Goal: Transaction & Acquisition: Purchase product/service

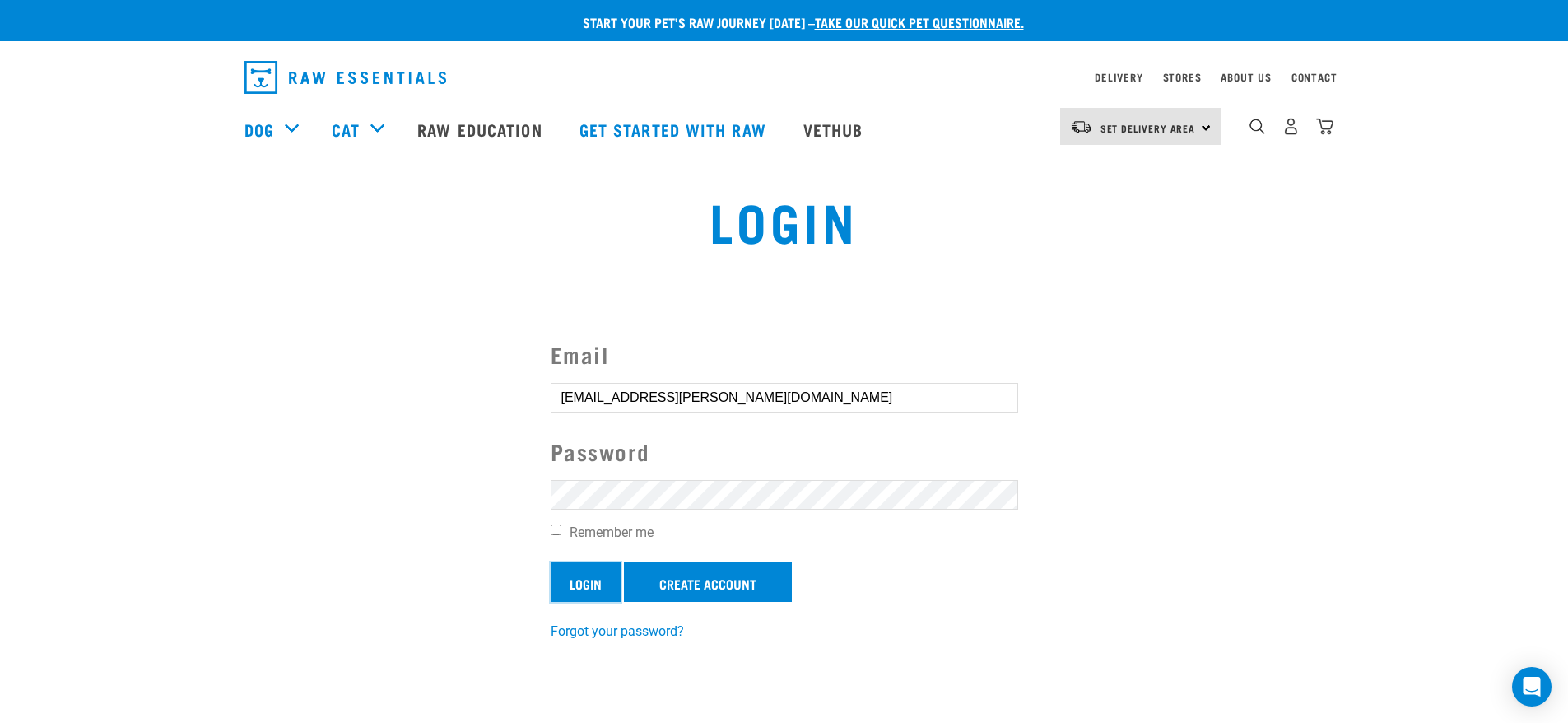
click at [584, 577] on input "Login" at bounding box center [586, 582] width 70 height 39
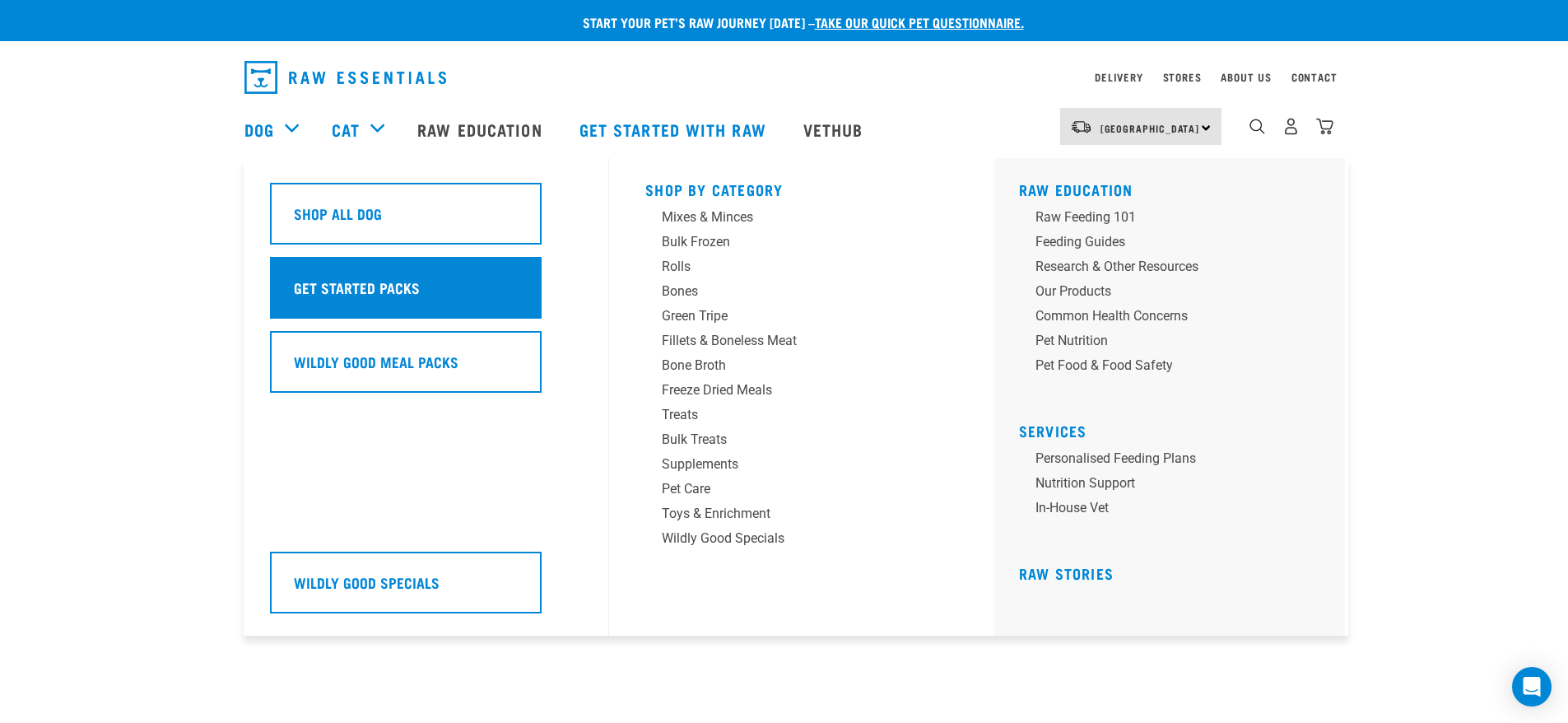
click at [384, 293] on h5 "Get Started Packs" at bounding box center [356, 287] width 126 height 22
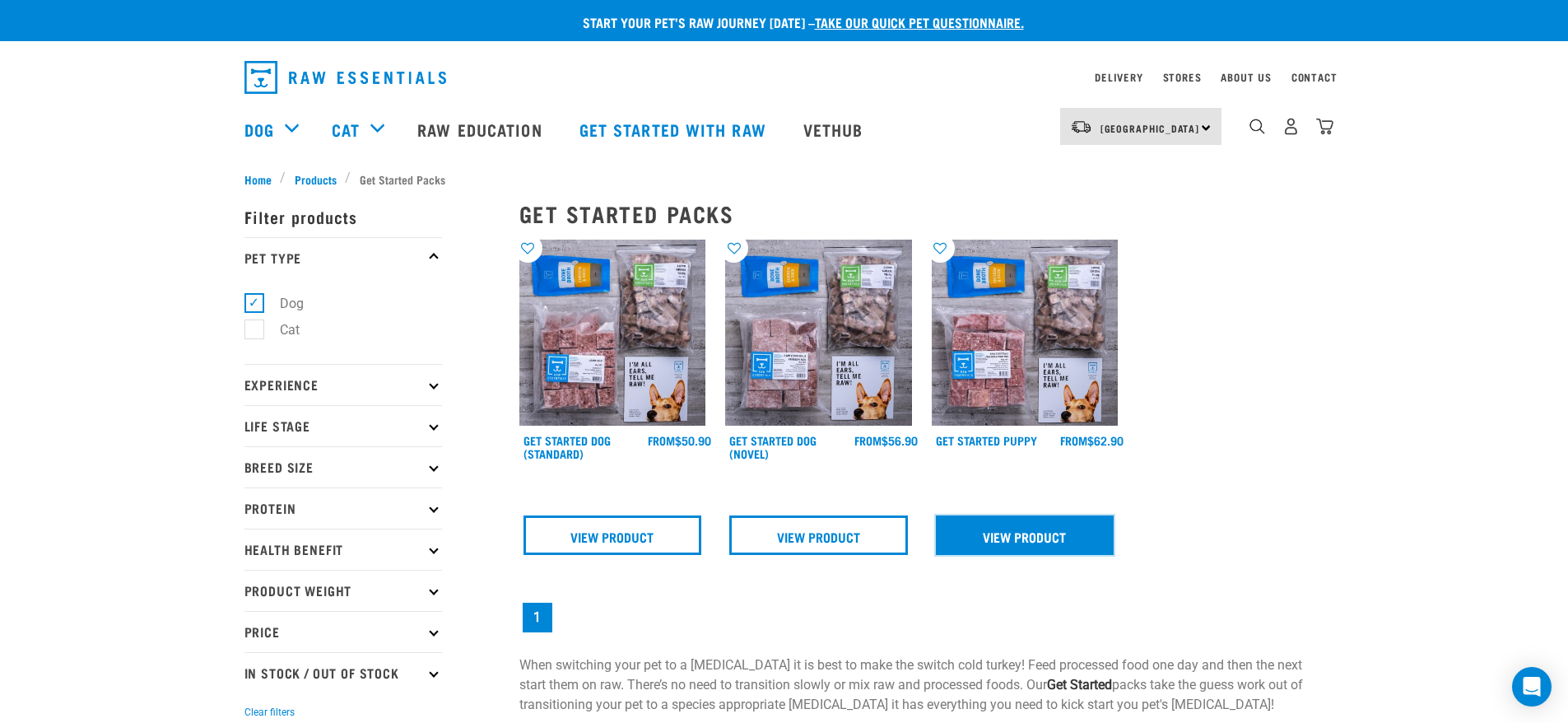
click at [1035, 537] on link "View Product" at bounding box center [1026, 534] width 179 height 39
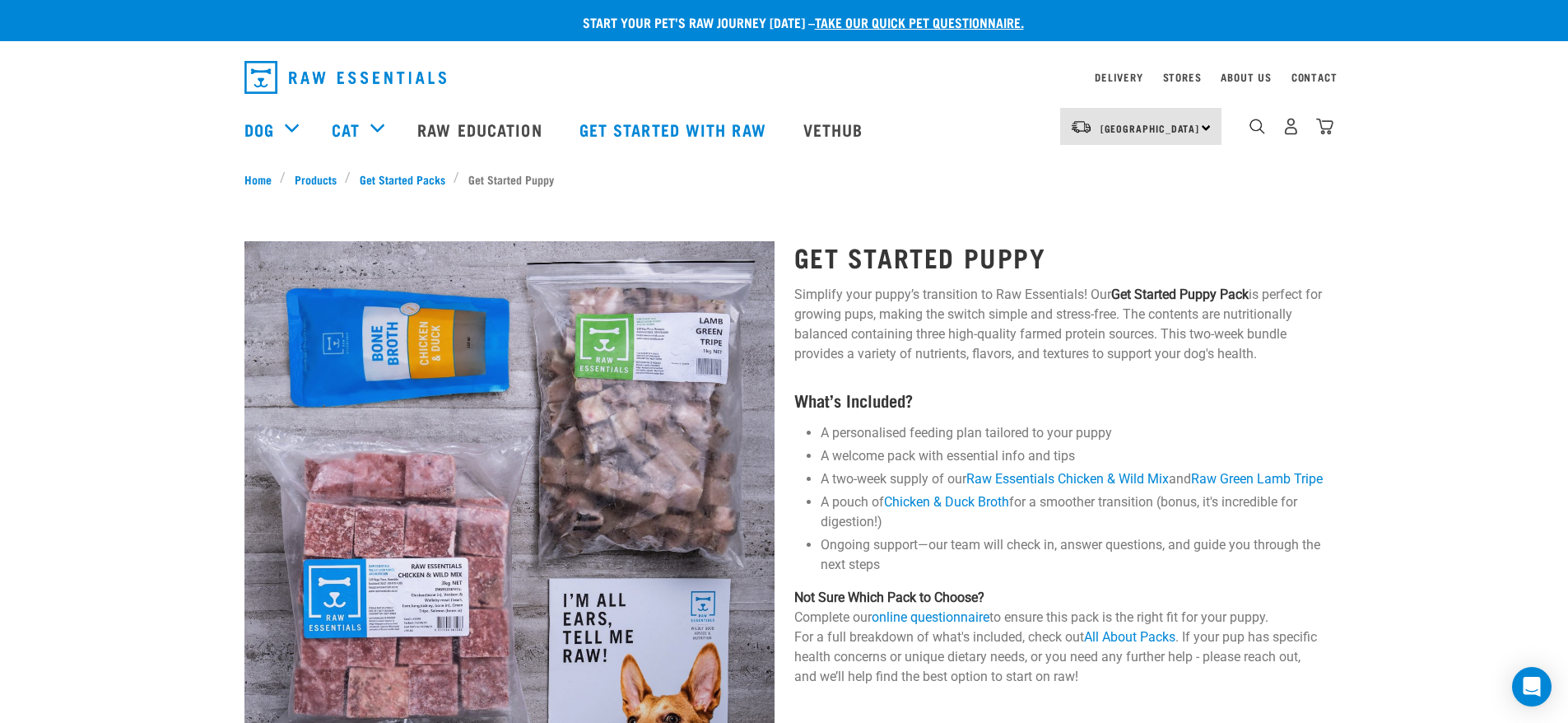
click at [1030, 372] on div "Get Started Puppy Simplify your puppy’s transition to Raw Essentials! Our Get S…" at bounding box center [1060, 658] width 550 height 877
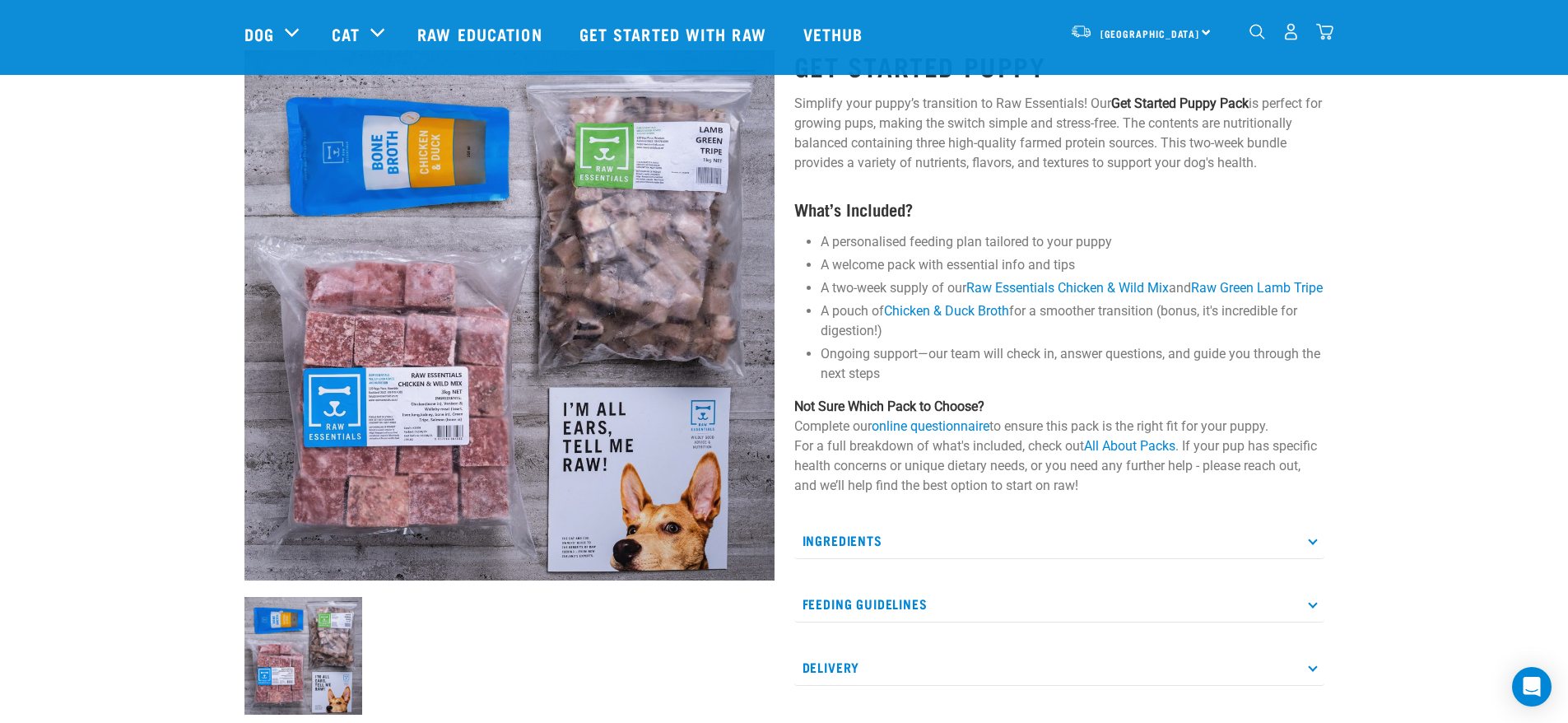
scroll to position [247, 0]
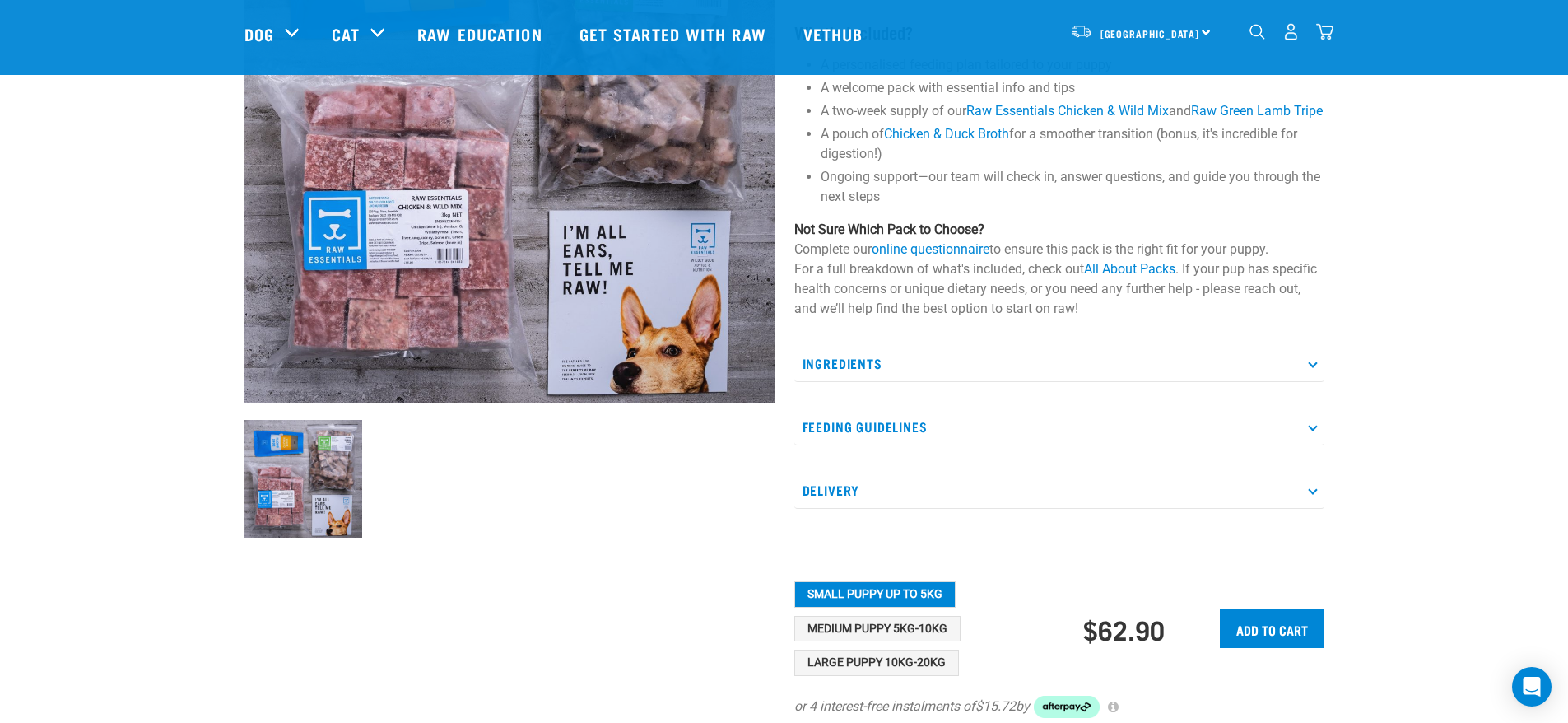
click at [1315, 430] on icon at bounding box center [1313, 426] width 9 height 9
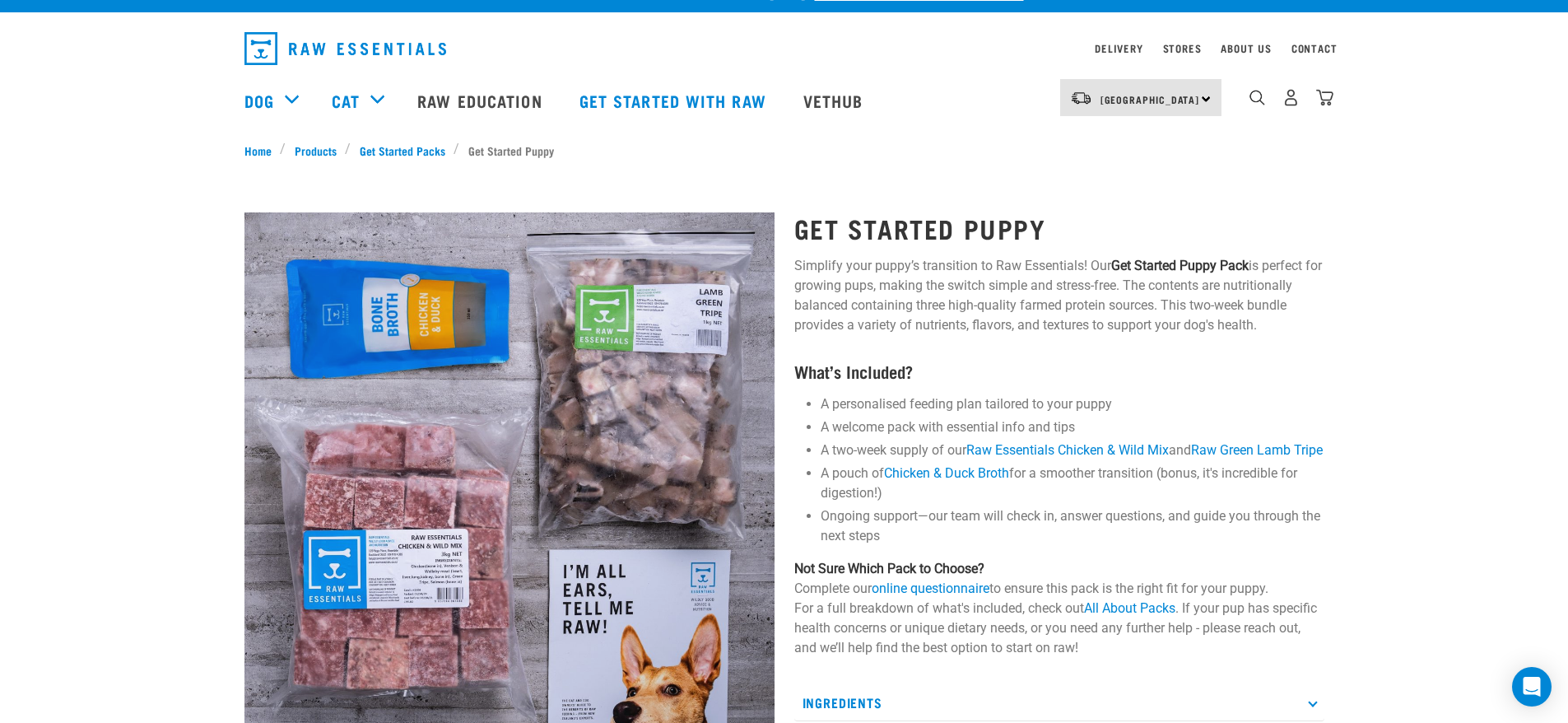
scroll to position [0, 0]
